Goal: Information Seeking & Learning: Learn about a topic

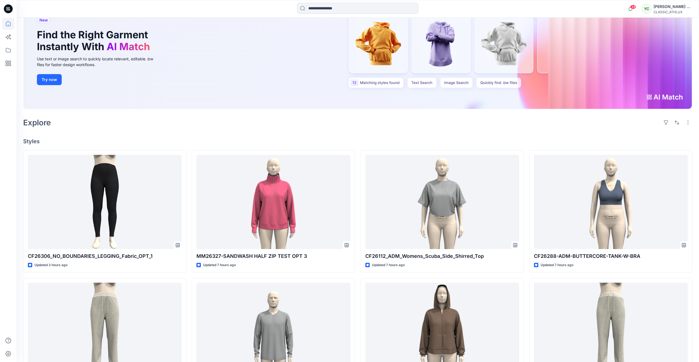
scroll to position [55, 0]
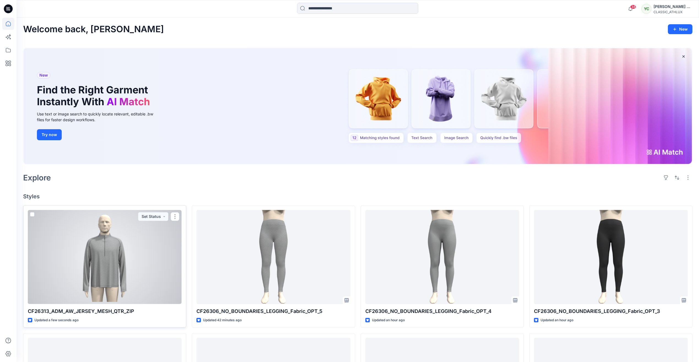
click at [109, 260] on div at bounding box center [105, 257] width 154 height 94
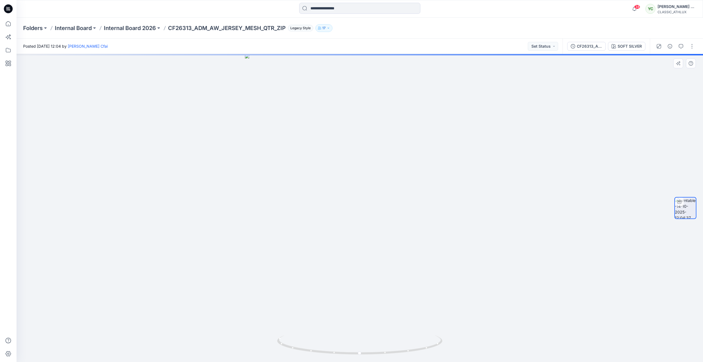
click at [180, 177] on div at bounding box center [360, 208] width 686 height 308
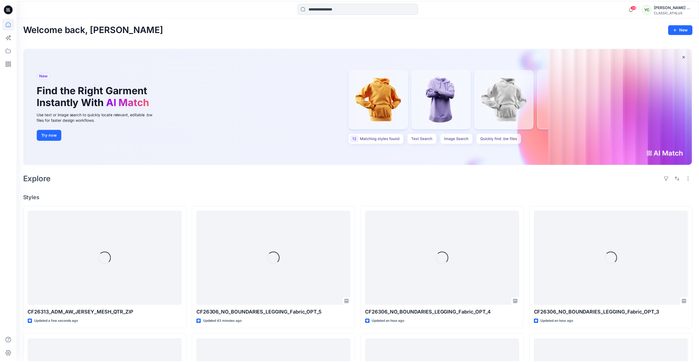
scroll to position [55, 0]
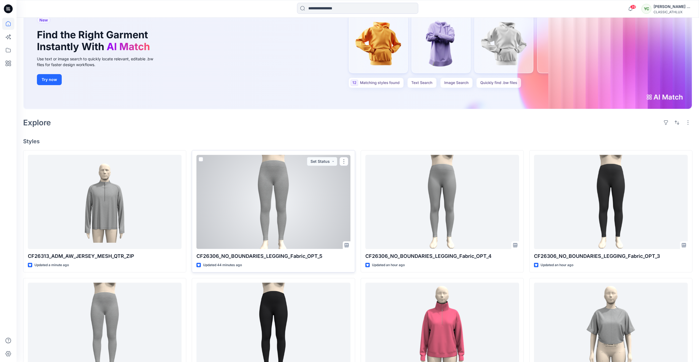
click at [269, 210] on div at bounding box center [273, 202] width 154 height 94
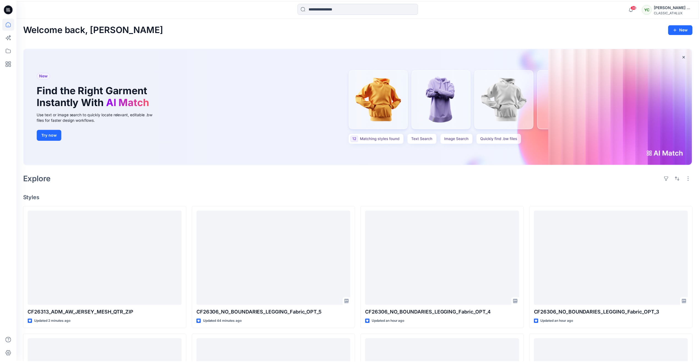
scroll to position [55, 0]
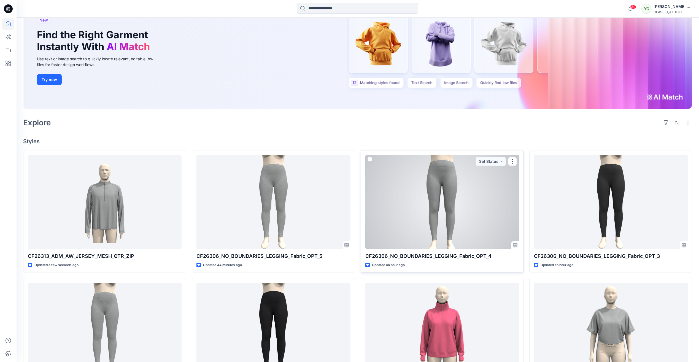
click at [431, 201] on div at bounding box center [442, 202] width 154 height 94
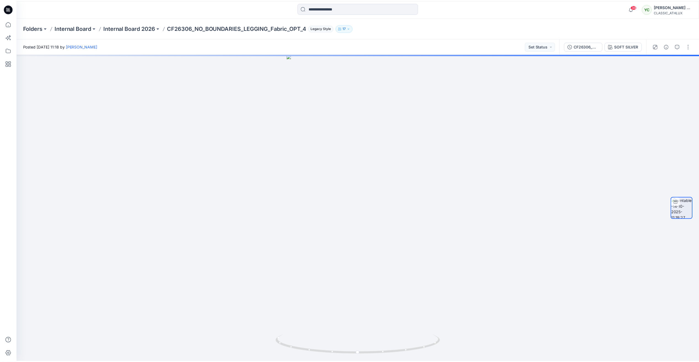
scroll to position [55, 0]
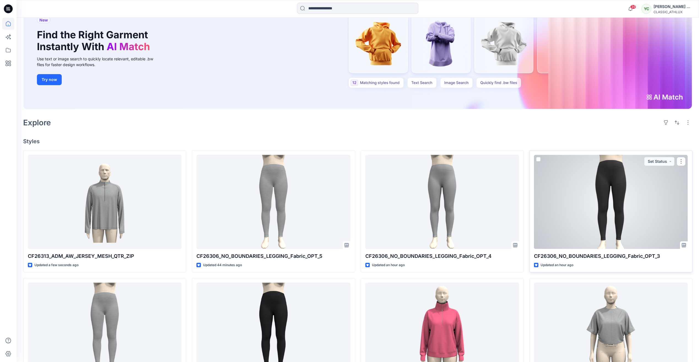
click at [584, 224] on div at bounding box center [611, 202] width 154 height 94
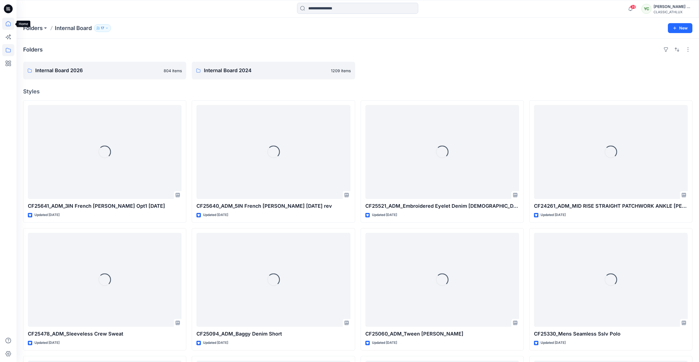
click at [4, 28] on icon at bounding box center [8, 24] width 12 height 12
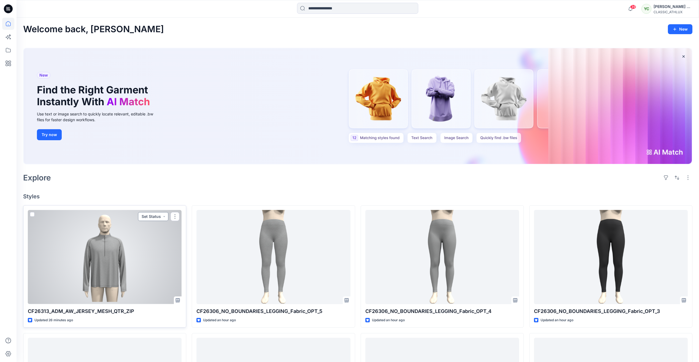
click at [149, 215] on button "Set Status" at bounding box center [153, 216] width 30 height 9
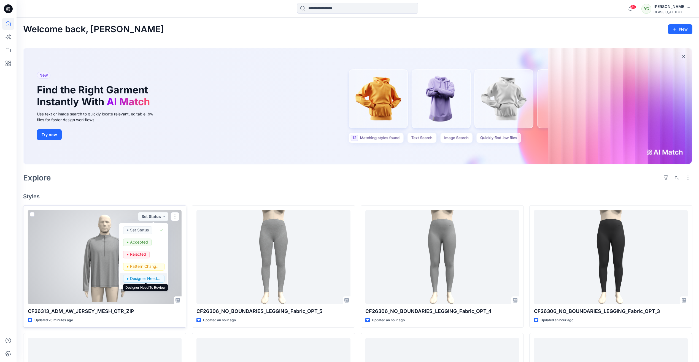
click at [151, 276] on p "Designer Need To Review" at bounding box center [145, 278] width 31 height 7
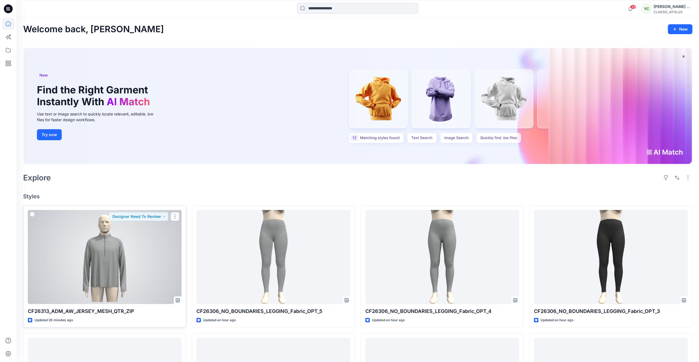
click at [140, 270] on div at bounding box center [105, 257] width 154 height 94
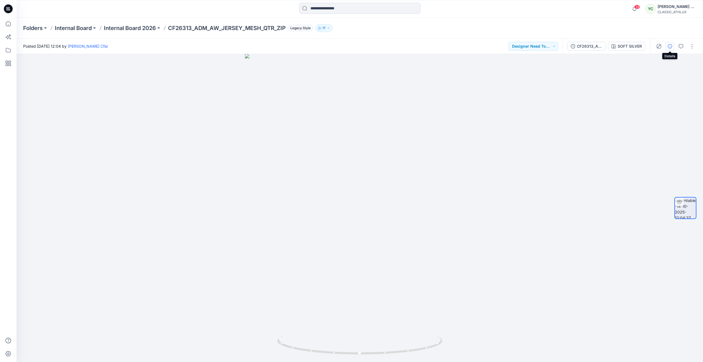
click at [672, 48] on button "button" at bounding box center [669, 46] width 9 height 9
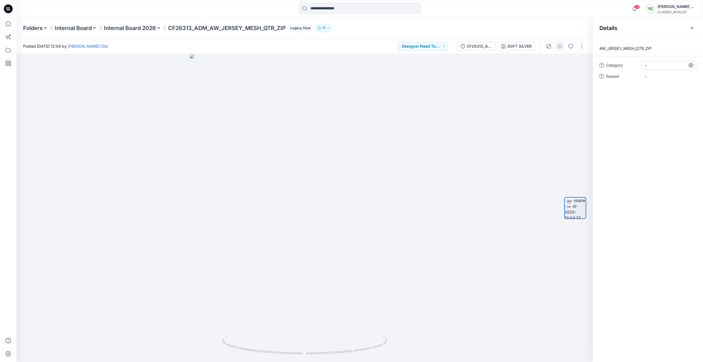
click at [648, 66] on span "-" at bounding box center [669, 66] width 48 height 6
type textarea "*"
type textarea "**********"
click at [661, 75] on span "-" at bounding box center [669, 77] width 48 height 6
type textarea "*****"
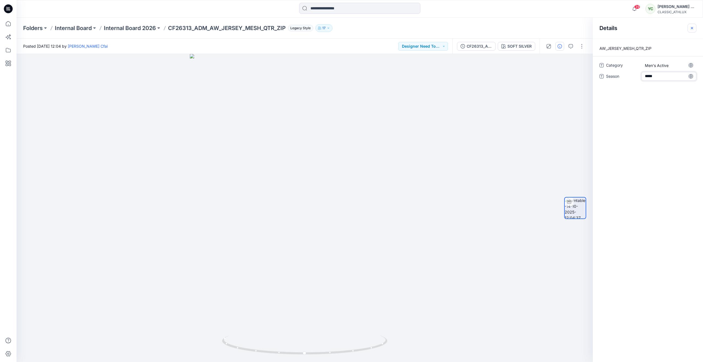
click at [689, 27] on button "button" at bounding box center [691, 28] width 9 height 9
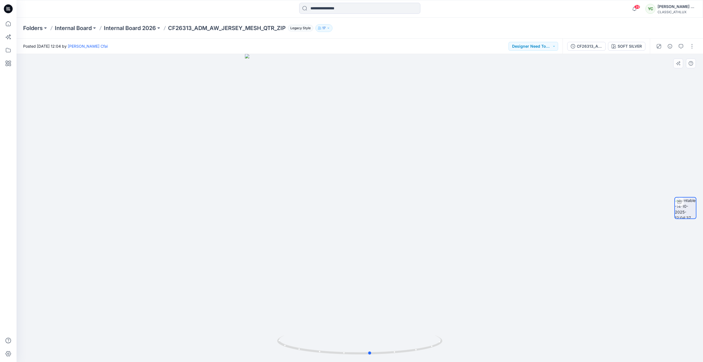
drag, startPoint x: 362, startPoint y: 353, endPoint x: 207, endPoint y: 329, distance: 156.7
click at [207, 329] on div at bounding box center [360, 208] width 686 height 308
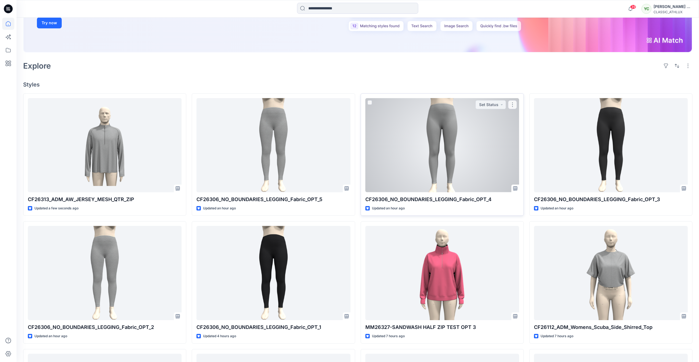
scroll to position [110, 0]
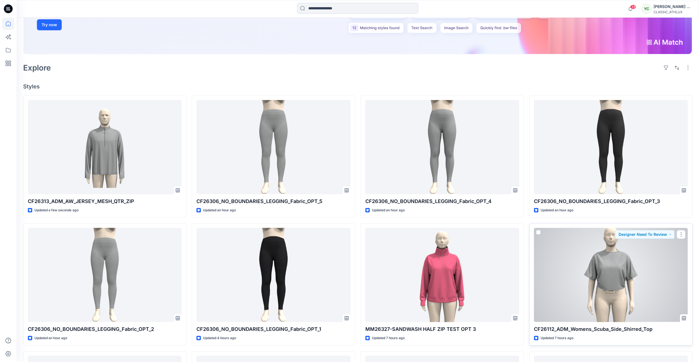
click at [603, 256] on div at bounding box center [611, 275] width 154 height 94
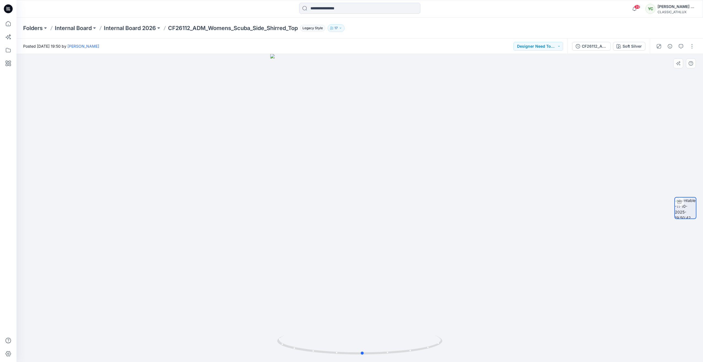
drag, startPoint x: 363, startPoint y: 353, endPoint x: 531, endPoint y: 335, distance: 169.0
click at [531, 335] on div at bounding box center [360, 208] width 686 height 308
click at [592, 45] on div "CF26112_ADM_Womens_Scuba_Side_Shirred_Top" at bounding box center [594, 46] width 25 height 6
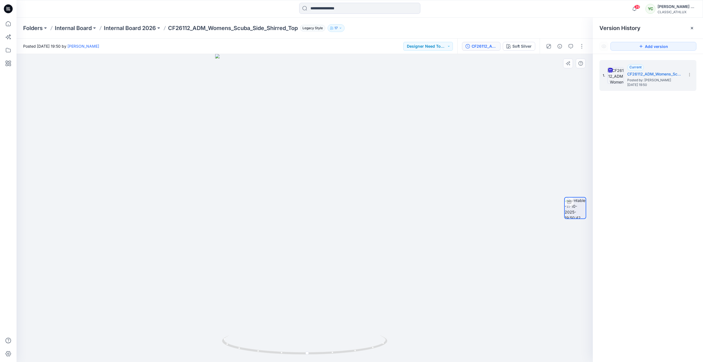
click at [523, 108] on div at bounding box center [305, 208] width 576 height 308
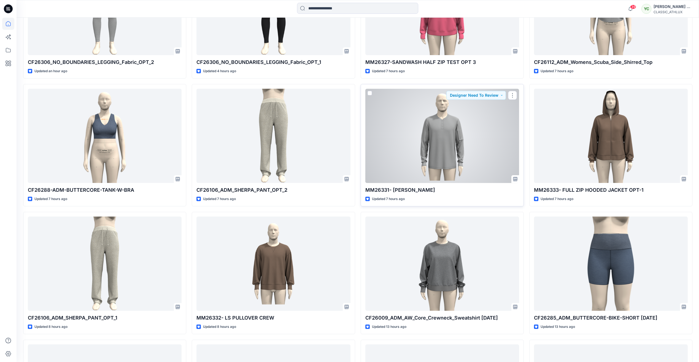
scroll to position [413, 0]
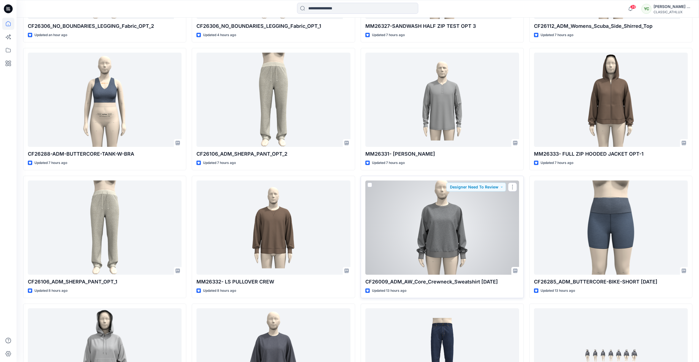
click at [409, 216] on div at bounding box center [442, 227] width 154 height 94
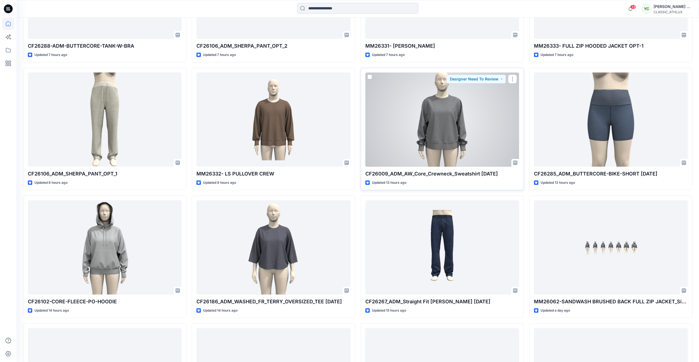
scroll to position [523, 0]
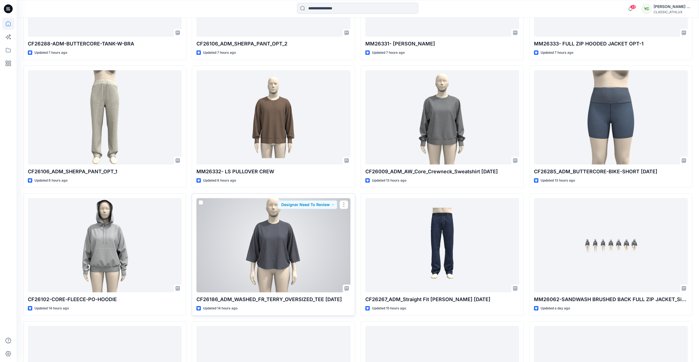
click at [251, 235] on div at bounding box center [273, 245] width 154 height 94
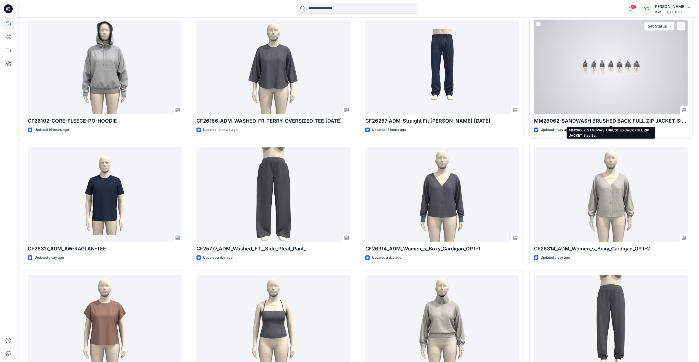
scroll to position [713, 0]
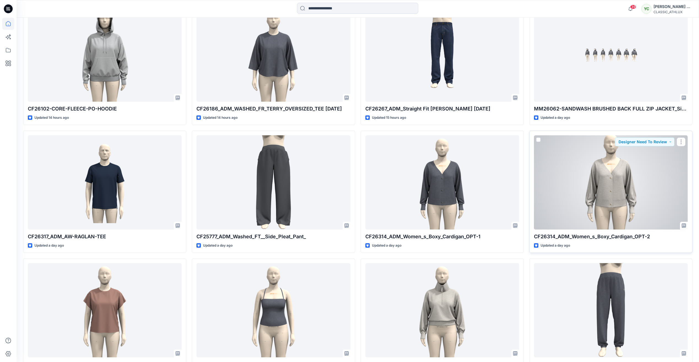
click at [608, 184] on div at bounding box center [611, 182] width 154 height 94
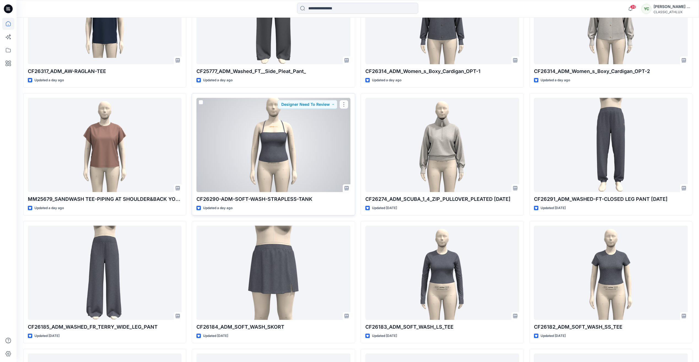
scroll to position [906, 0]
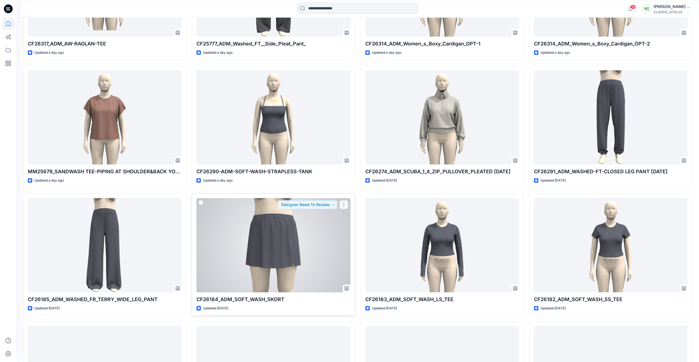
click at [287, 219] on div at bounding box center [273, 245] width 154 height 94
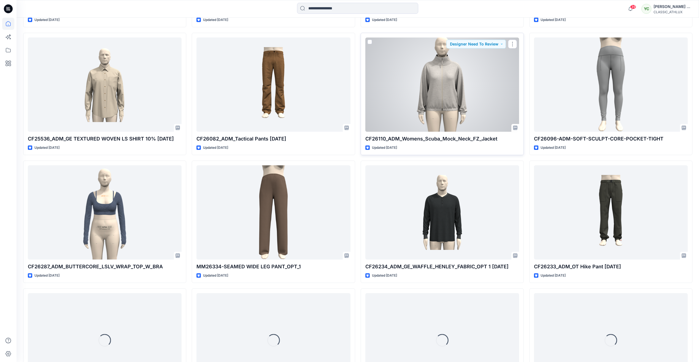
scroll to position [1453, 0]
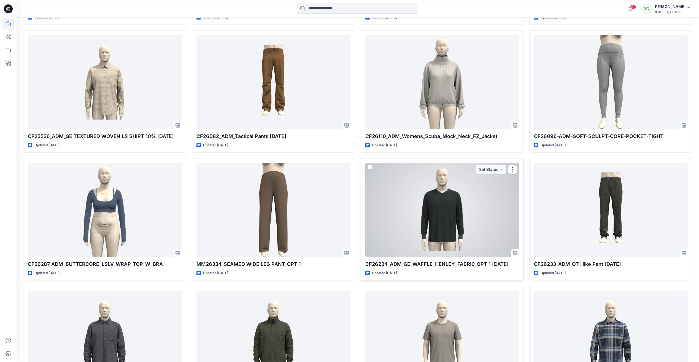
click at [421, 198] on div at bounding box center [442, 210] width 154 height 94
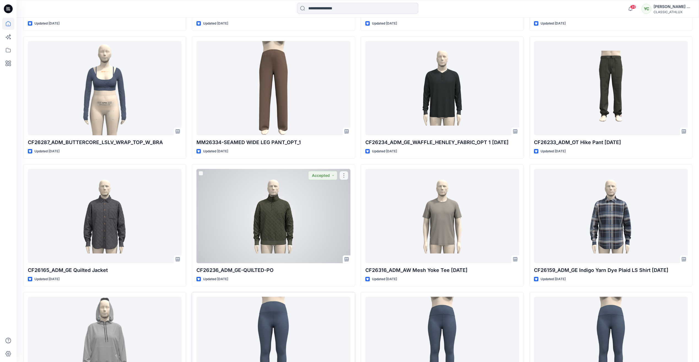
scroll to position [1673, 0]
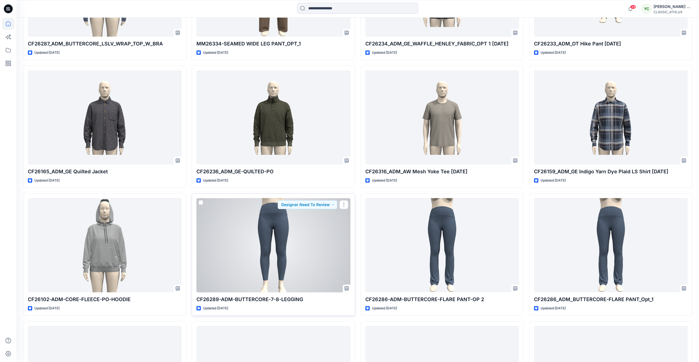
click at [296, 226] on div at bounding box center [273, 245] width 154 height 94
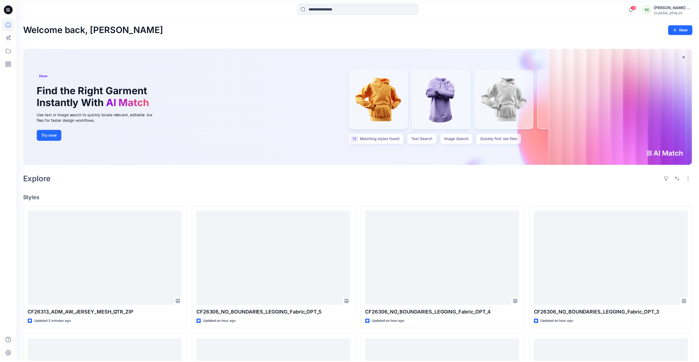
scroll to position [1673, 0]
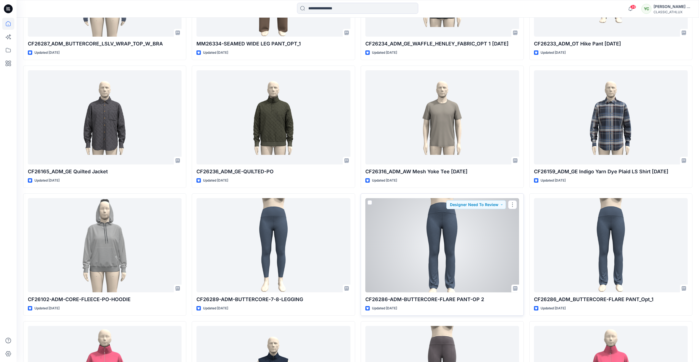
click at [445, 241] on div at bounding box center [442, 245] width 154 height 94
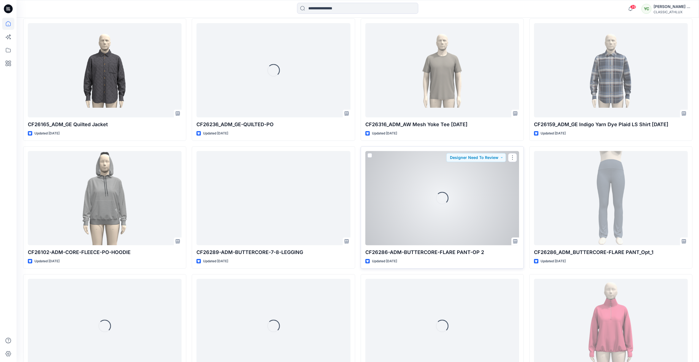
scroll to position [1728, 0]
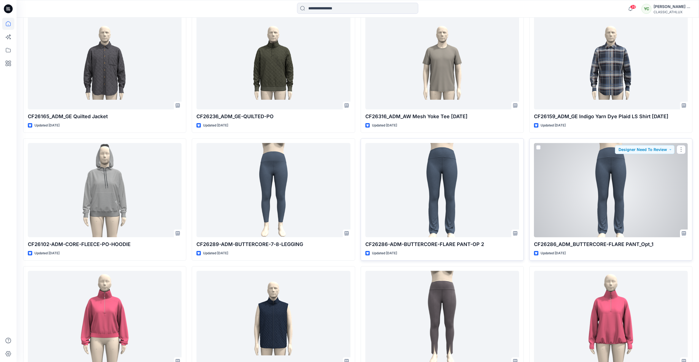
click at [584, 186] on div at bounding box center [611, 190] width 154 height 94
